Goal: Navigation & Orientation: Go to known website

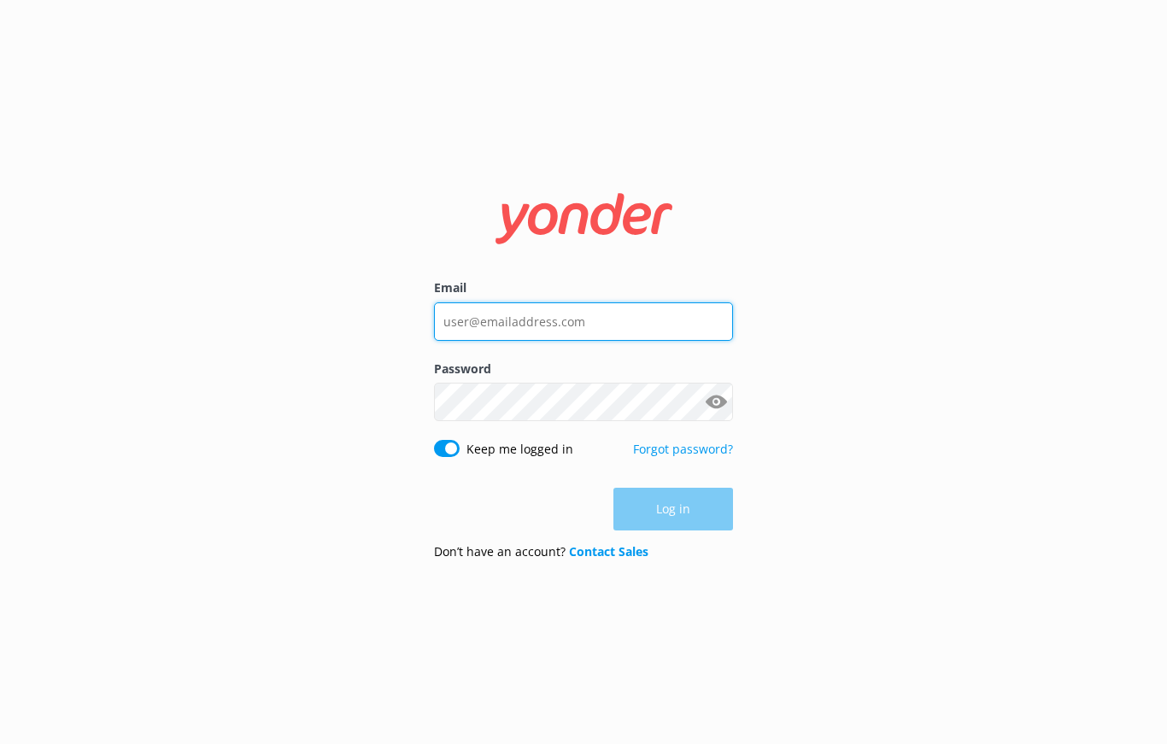
click at [595, 314] on input "Email" at bounding box center [583, 321] width 299 height 38
type input "[PERSON_NAME][EMAIL_ADDRESS][DOMAIN_NAME]"
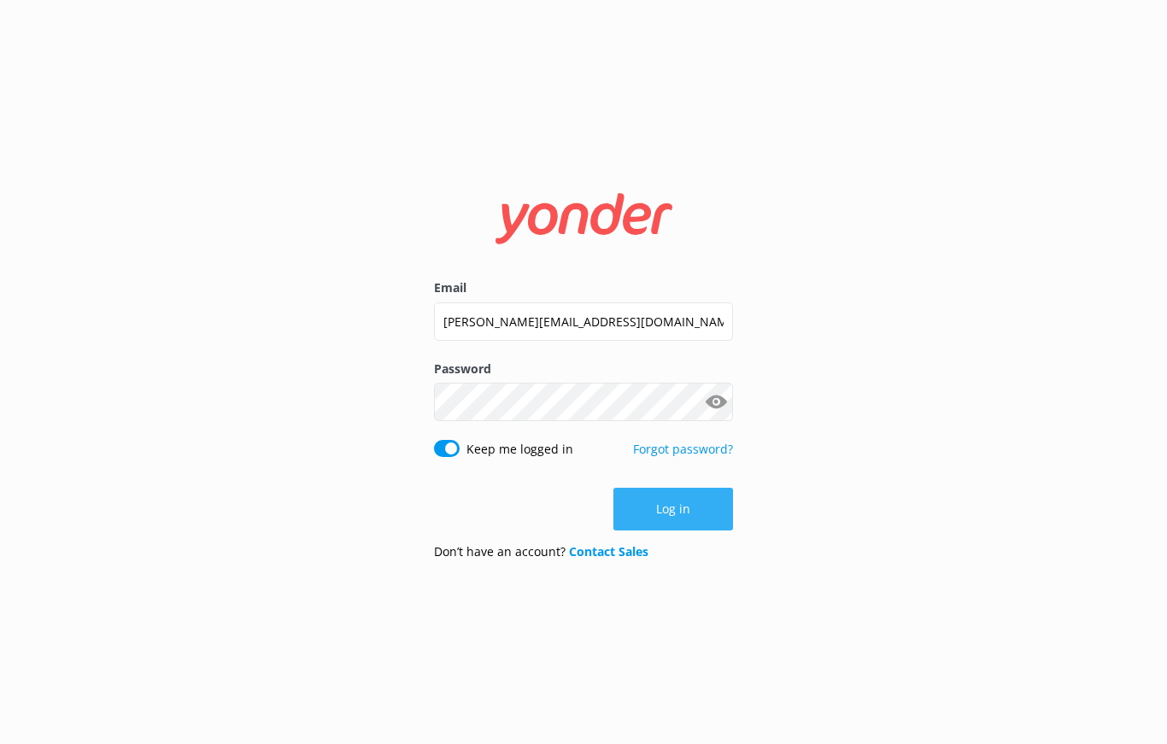
click at [695, 525] on button "Log in" at bounding box center [673, 509] width 120 height 43
